Goal: Task Accomplishment & Management: Complete application form

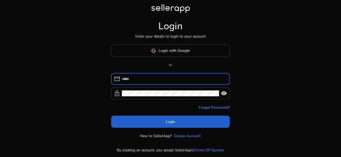
type input "**********"
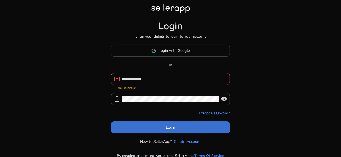
click at [170, 124] on span "Login" at bounding box center [170, 127] width 9 height 6
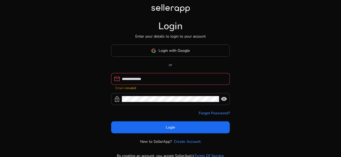
click at [177, 79] on input "**********" at bounding box center [174, 79] width 104 height 6
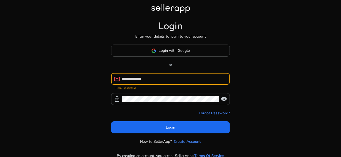
click at [177, 79] on input "**********" at bounding box center [174, 79] width 104 height 6
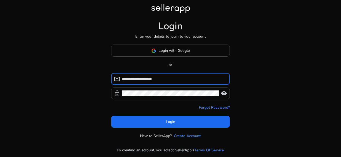
type input "**********"
click button "Login" at bounding box center [170, 121] width 119 height 12
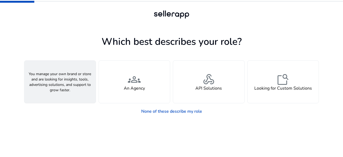
click at [67, 81] on div "person A Seller" at bounding box center [59, 82] width 71 height 42
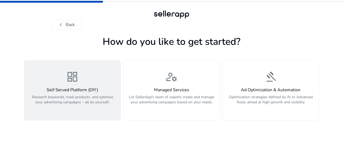
click at [78, 78] on span "dashboard" at bounding box center [72, 76] width 13 height 13
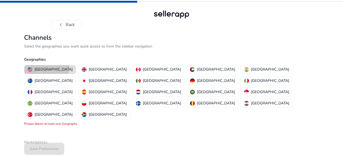
click at [46, 67] on p "[GEOGRAPHIC_DATA]" at bounding box center [54, 69] width 38 height 6
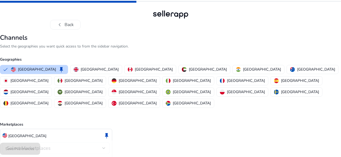
click at [69, 142] on div "Select Marketplaces" at bounding box center [56, 148] width 99 height 12
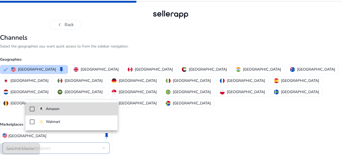
click at [66, 109] on span "Amazon" at bounding box center [76, 109] width 74 height 6
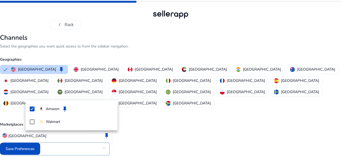
click at [54, 147] on div at bounding box center [170, 78] width 341 height 157
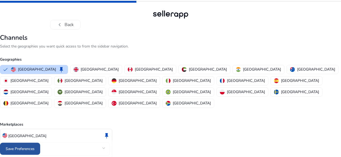
click at [40, 144] on span at bounding box center [20, 148] width 40 height 13
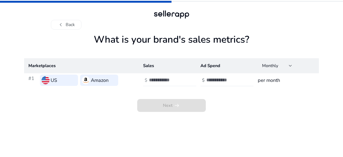
click at [169, 81] on input "number" at bounding box center [167, 80] width 36 height 6
click at [226, 79] on input "number" at bounding box center [224, 80] width 36 height 6
click at [270, 81] on h3 "per month" at bounding box center [286, 80] width 57 height 8
click at [152, 76] on div at bounding box center [173, 80] width 48 height 12
type input "*"
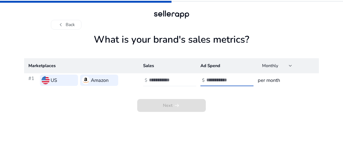
click at [228, 78] on input "number" at bounding box center [224, 80] width 36 height 6
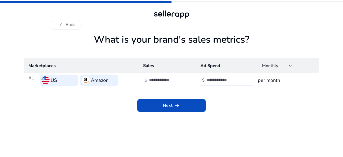
type input "*"
click at [265, 81] on h3 "per month" at bounding box center [286, 80] width 57 height 8
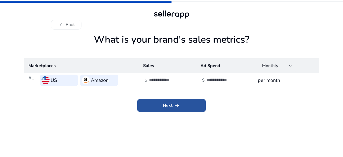
click at [190, 104] on span at bounding box center [171, 105] width 69 height 13
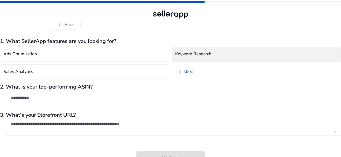
click at [180, 58] on button "Keyword Research" at bounding box center [256, 54] width 169 height 15
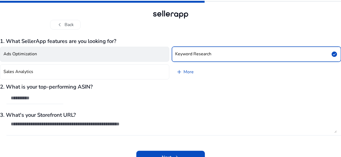
click at [108, 54] on button "Ads Optimization" at bounding box center [84, 54] width 169 height 15
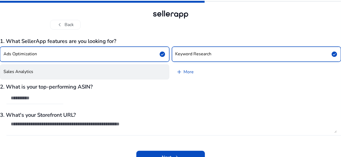
click at [102, 74] on button "Sales Analytics" at bounding box center [84, 71] width 169 height 15
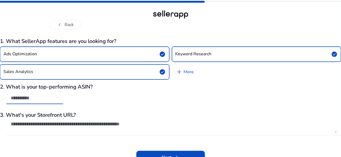
click at [59, 96] on input "text" at bounding box center [35, 98] width 48 height 6
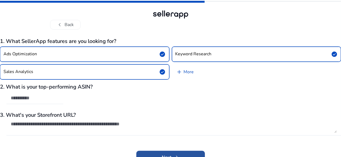
click at [179, 154] on span "arrow_right_alt" at bounding box center [176, 157] width 6 height 6
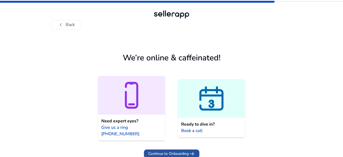
click at [175, 151] on span "Continue to Onboarding" at bounding box center [168, 154] width 40 height 6
